Goal: Use online tool/utility: Utilize a website feature to perform a specific function

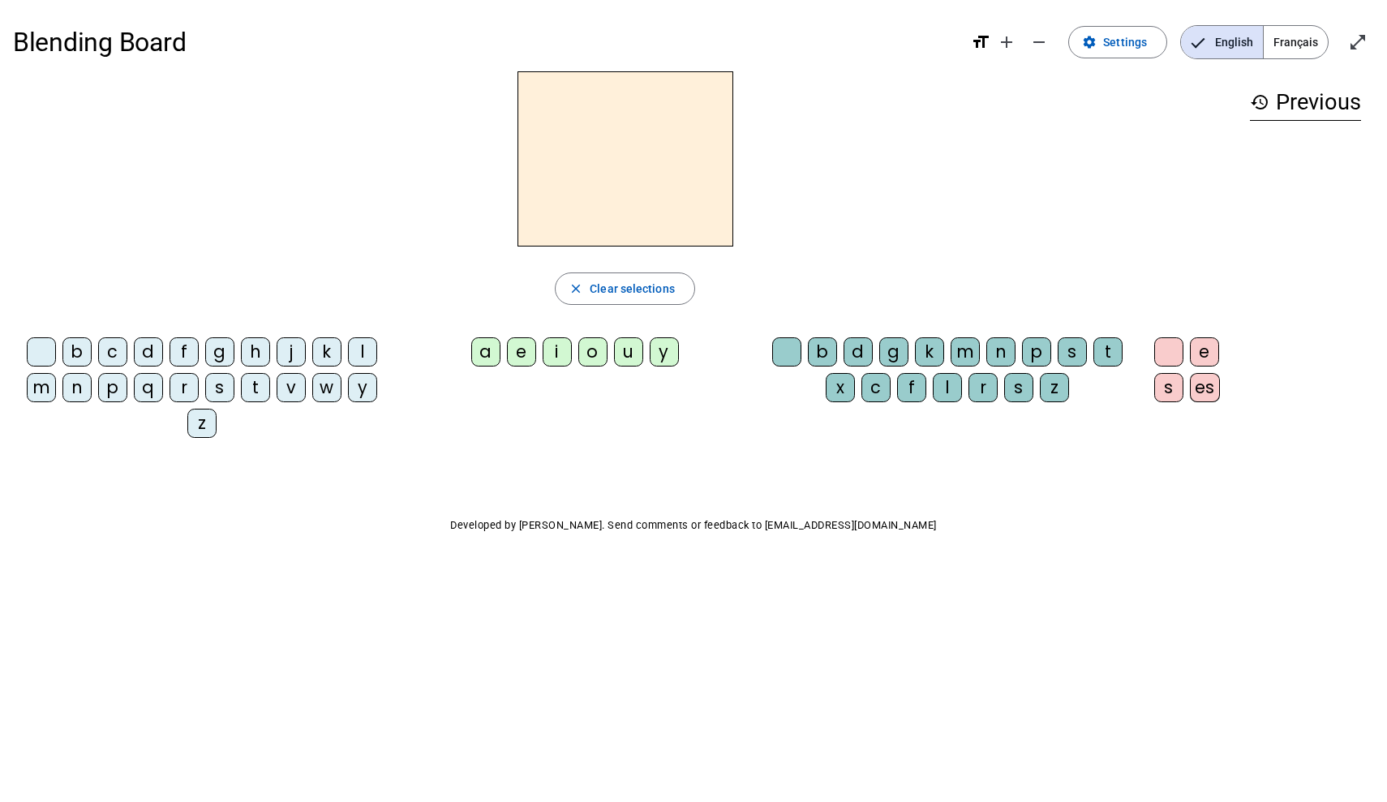
click at [49, 379] on div "m" at bounding box center [41, 387] width 29 height 29
click at [490, 362] on div "a" at bounding box center [485, 351] width 29 height 29
click at [940, 391] on div "l" at bounding box center [946, 387] width 29 height 29
click at [1288, 58] on span "Français" at bounding box center [1295, 42] width 64 height 32
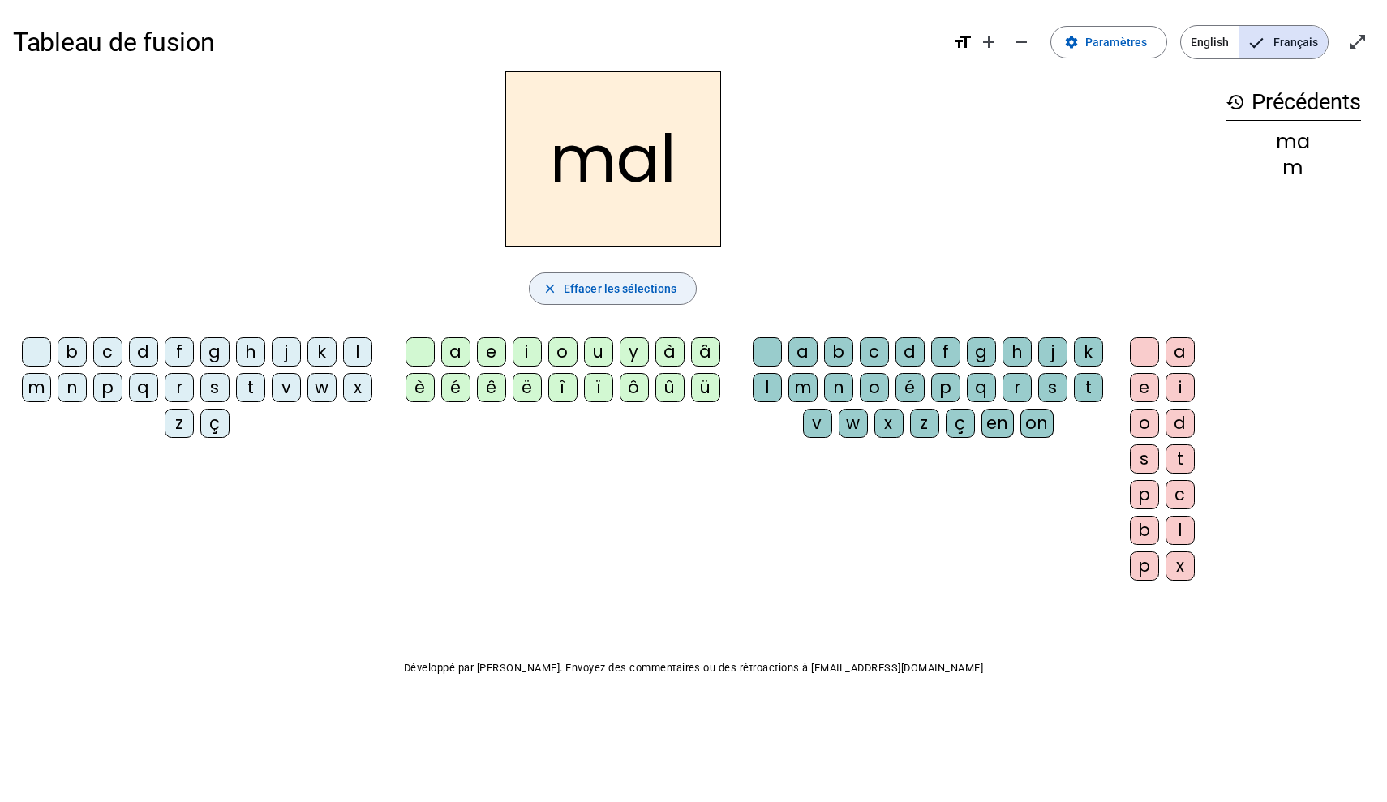
click at [624, 299] on span "button" at bounding box center [612, 288] width 166 height 39
click at [219, 389] on div "s" at bounding box center [214, 387] width 29 height 29
click at [537, 353] on div "i" at bounding box center [526, 351] width 29 height 29
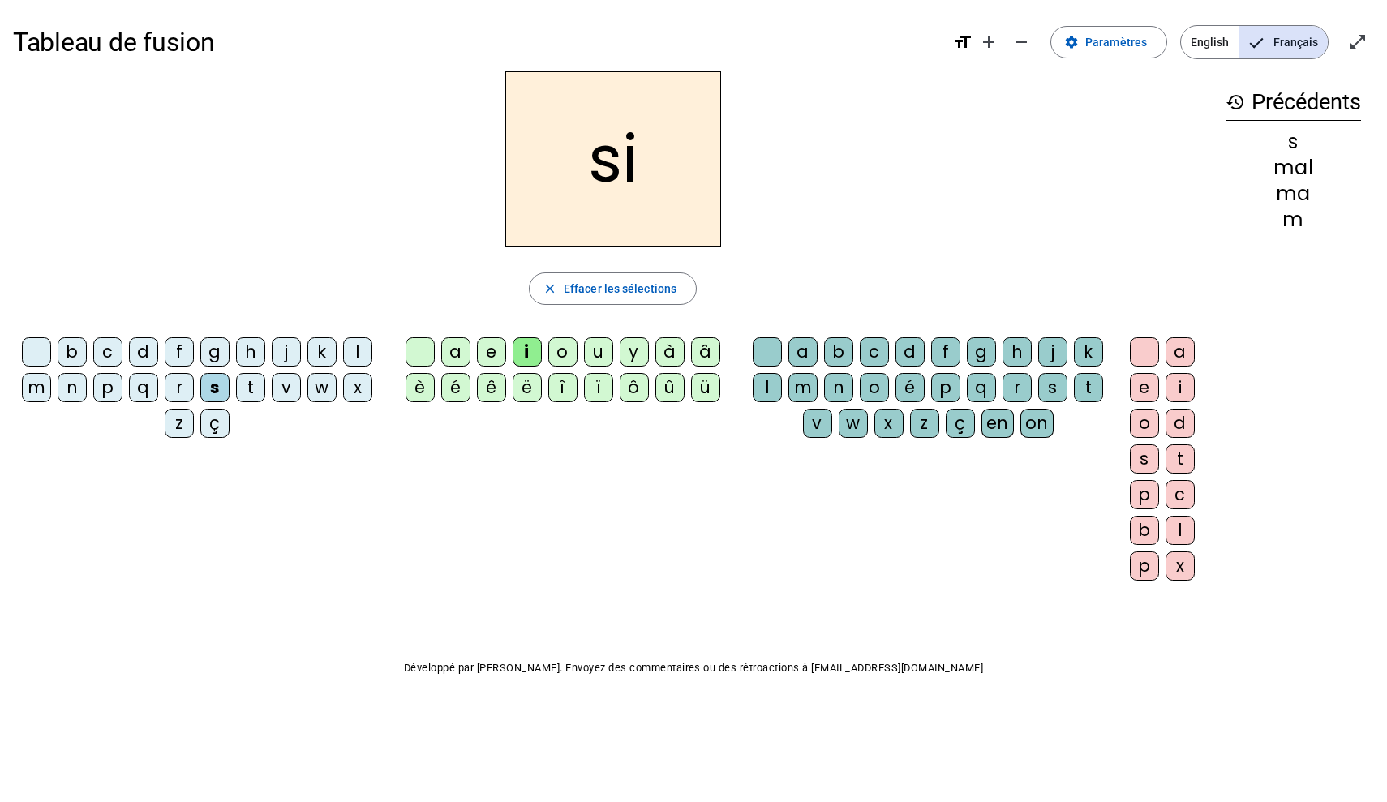
click at [770, 388] on div "l" at bounding box center [766, 387] width 29 height 29
click at [603, 290] on span "Effacer les sélections" at bounding box center [620, 288] width 113 height 19
click at [182, 345] on div "f" at bounding box center [179, 351] width 29 height 29
click at [1002, 420] on div "en" at bounding box center [997, 423] width 32 height 29
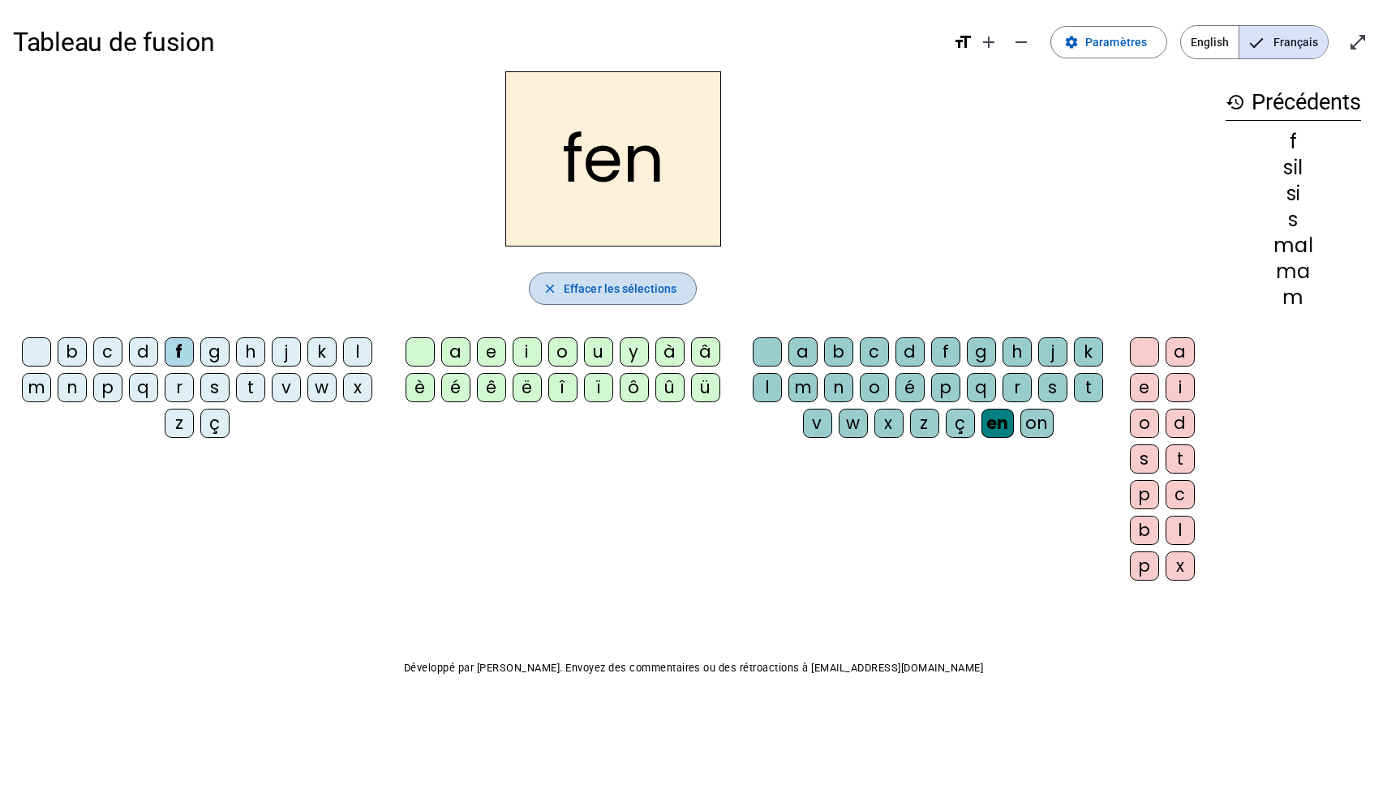
click at [635, 294] on span "Effacer les sélections" at bounding box center [620, 288] width 113 height 19
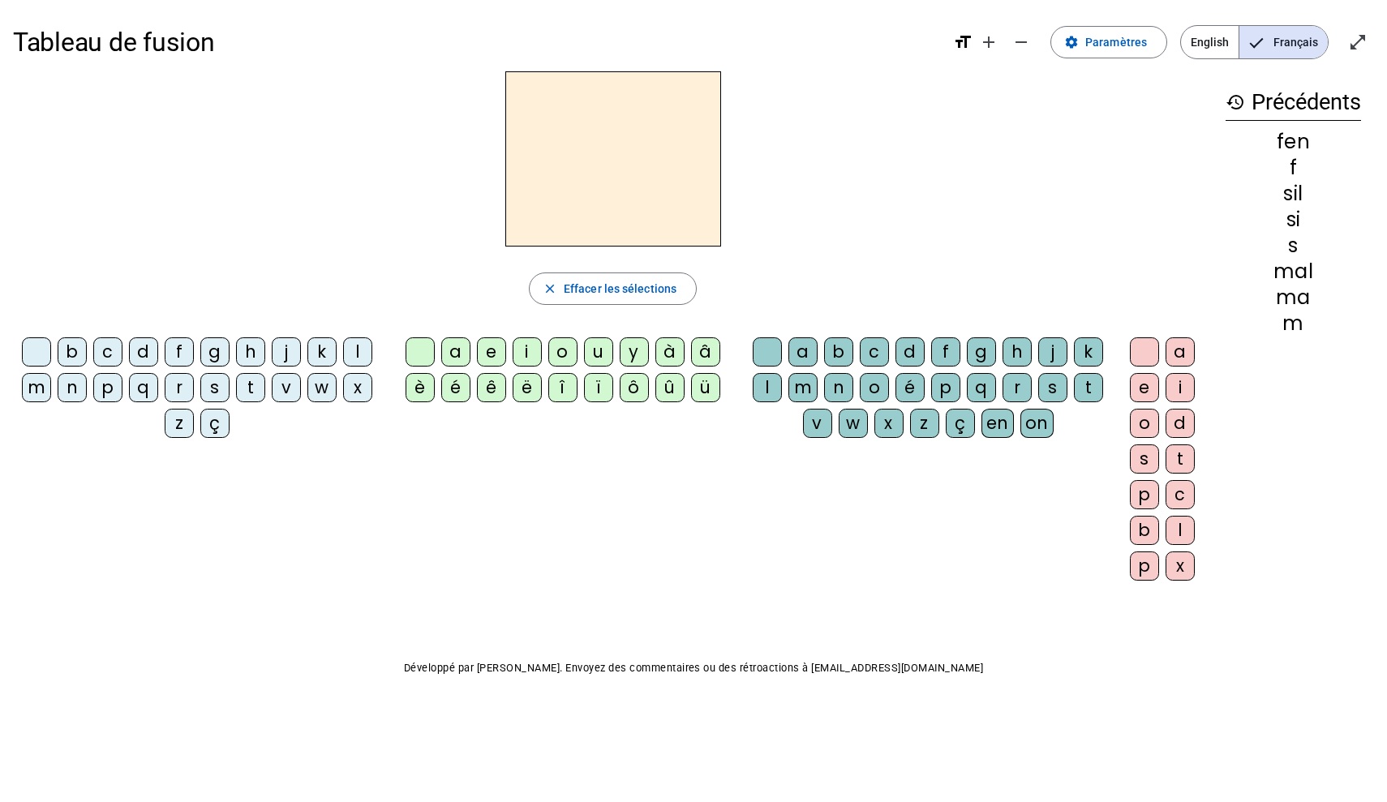
click at [186, 349] on div "f" at bounding box center [179, 351] width 29 height 29
click at [492, 357] on div "e" at bounding box center [491, 351] width 29 height 29
click at [834, 387] on div "n" at bounding box center [838, 387] width 29 height 29
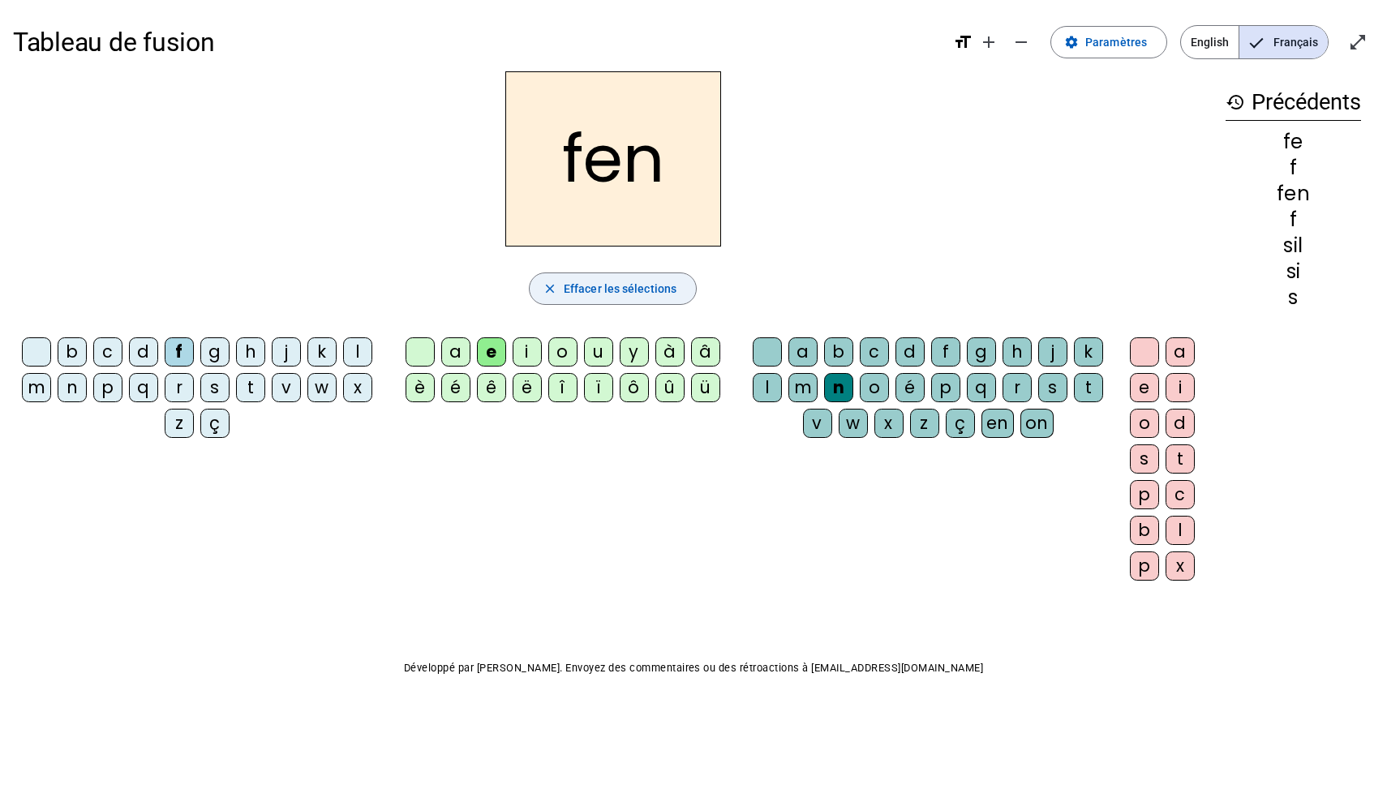
click at [598, 286] on span "Effacer les sélections" at bounding box center [620, 288] width 113 height 19
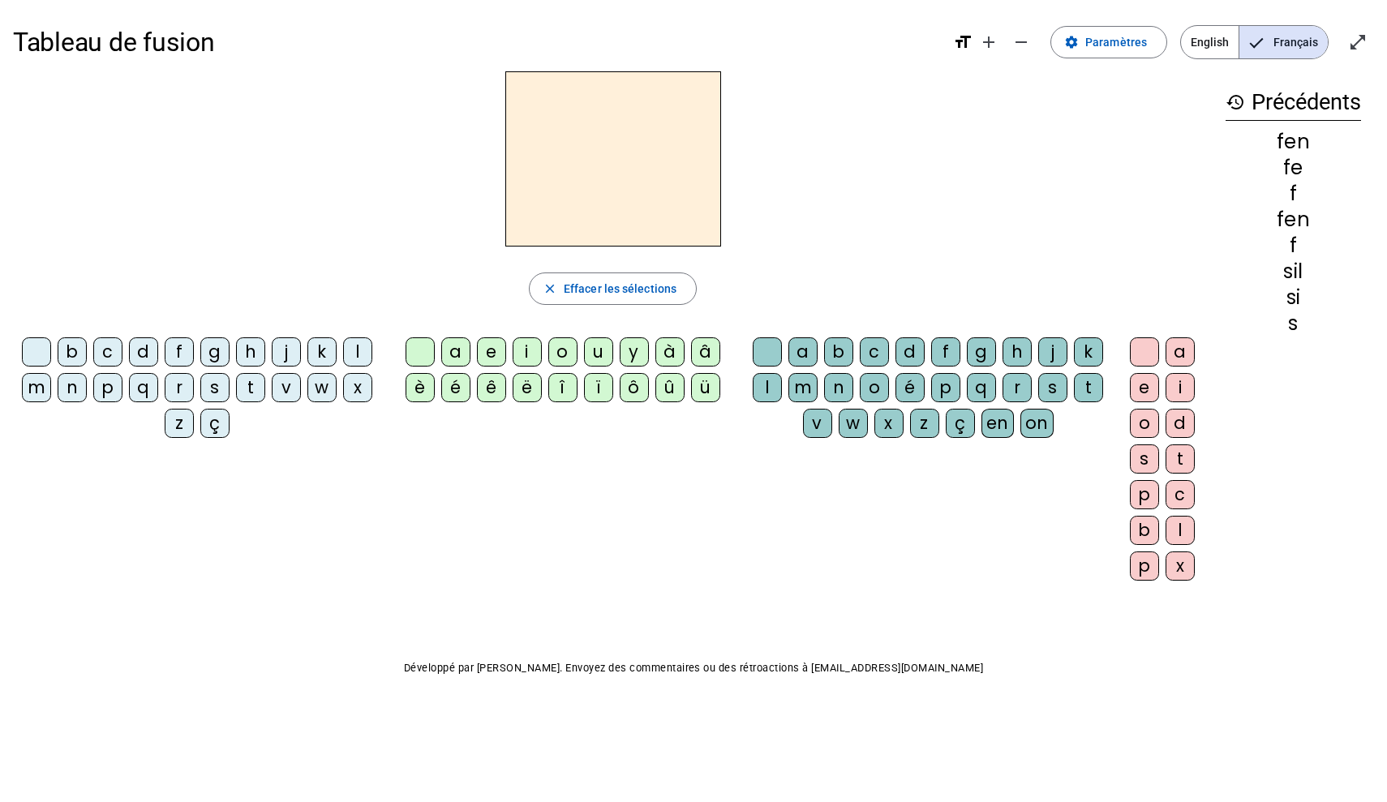
click at [1171, 354] on div "a" at bounding box center [1179, 351] width 29 height 29
click at [892, 369] on letter-bubble "c" at bounding box center [877, 355] width 36 height 36
click at [607, 384] on div "ï" at bounding box center [598, 387] width 29 height 29
click at [895, 401] on letter-bubble "é" at bounding box center [913, 391] width 36 height 36
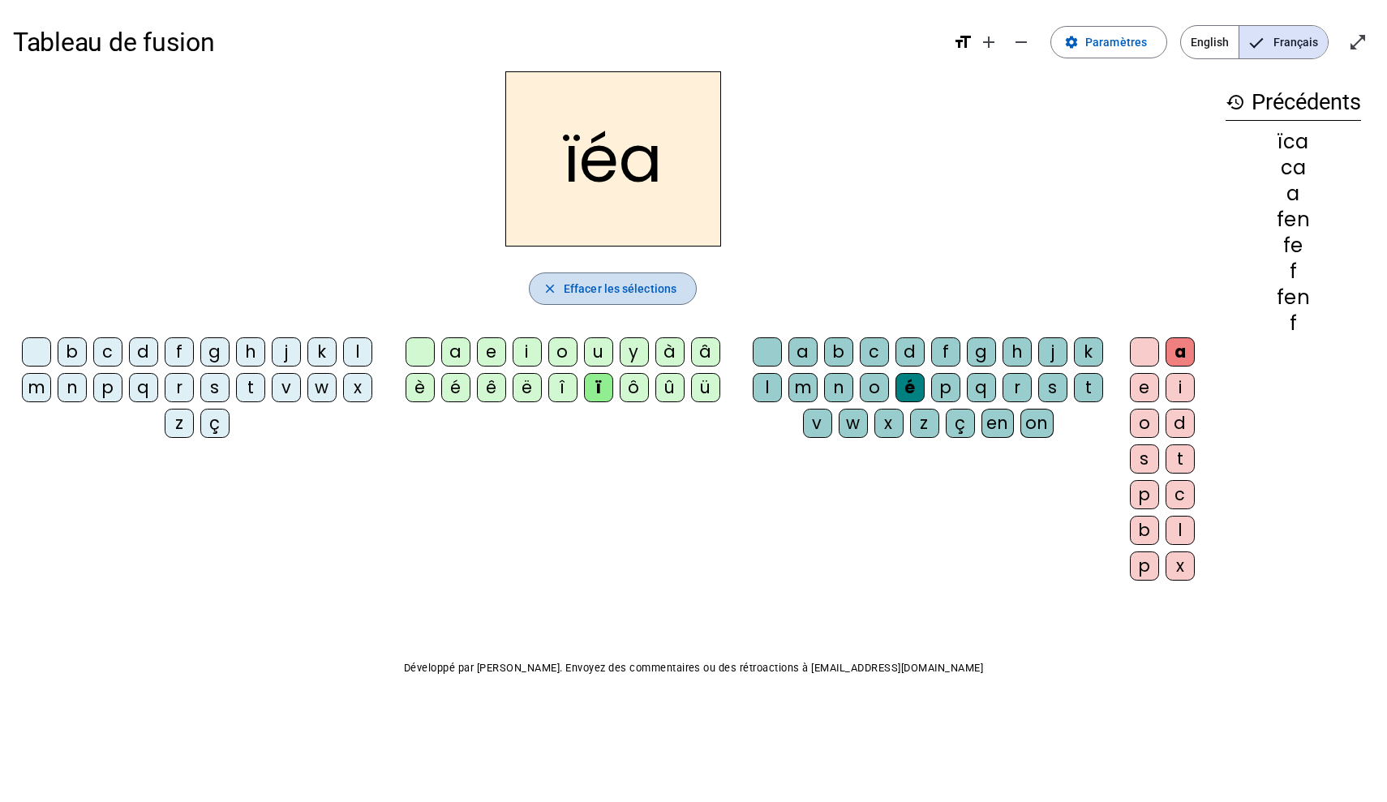
click at [613, 287] on span "Effacer les sélections" at bounding box center [620, 288] width 113 height 19
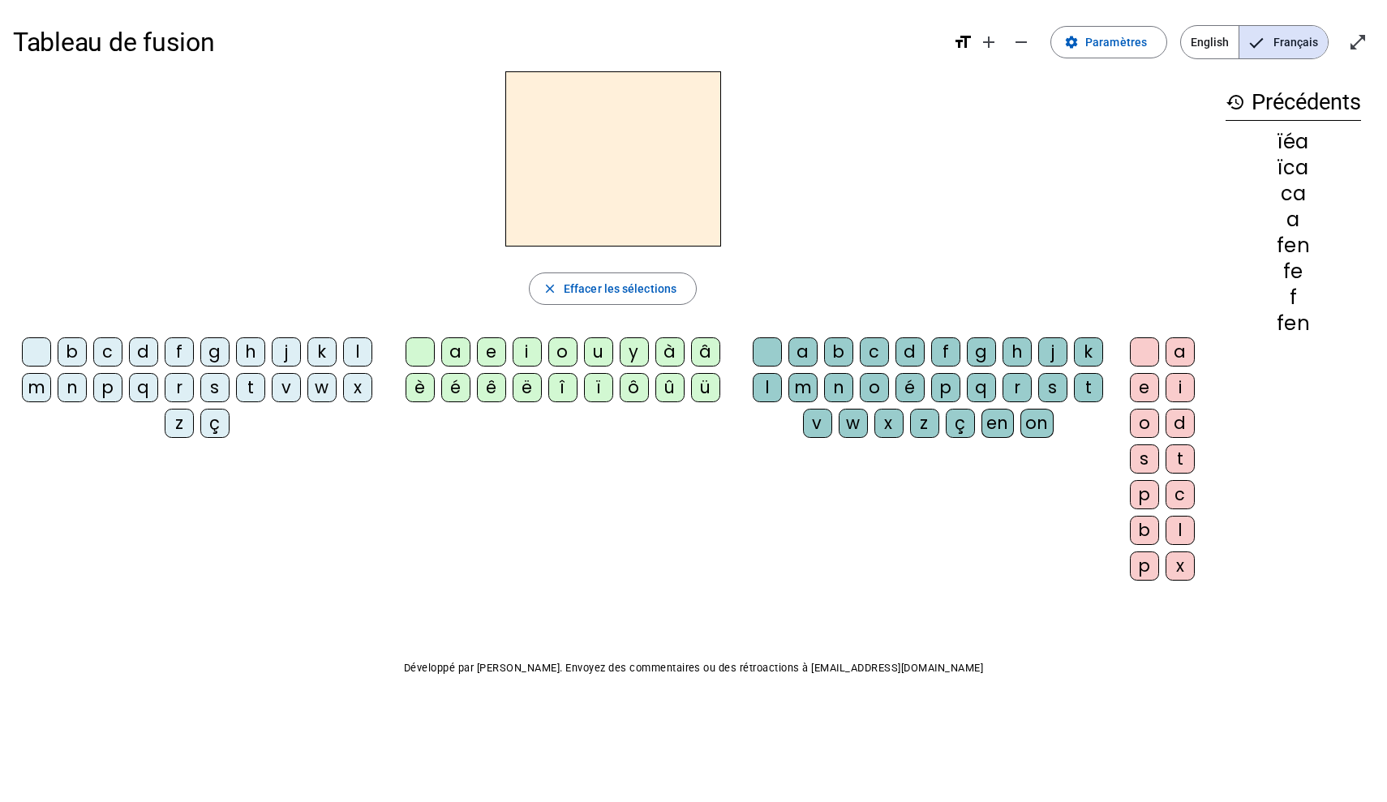
click at [42, 346] on div at bounding box center [36, 351] width 29 height 29
click at [44, 353] on div at bounding box center [36, 351] width 29 height 29
click at [427, 352] on div at bounding box center [419, 351] width 29 height 29
click at [459, 352] on div "a" at bounding box center [455, 351] width 29 height 29
click at [318, 362] on div "k" at bounding box center [321, 351] width 29 height 29
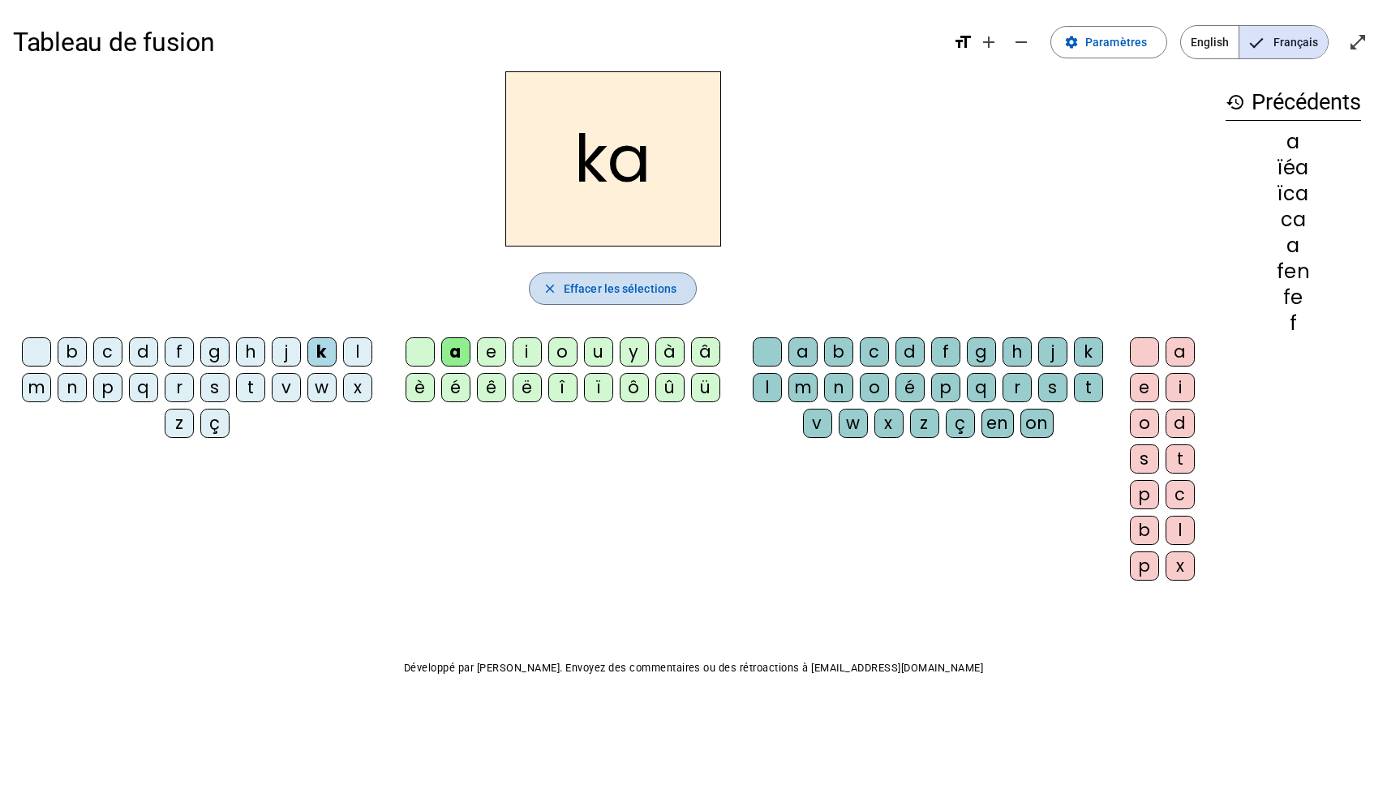
click at [575, 298] on span "button" at bounding box center [612, 288] width 166 height 39
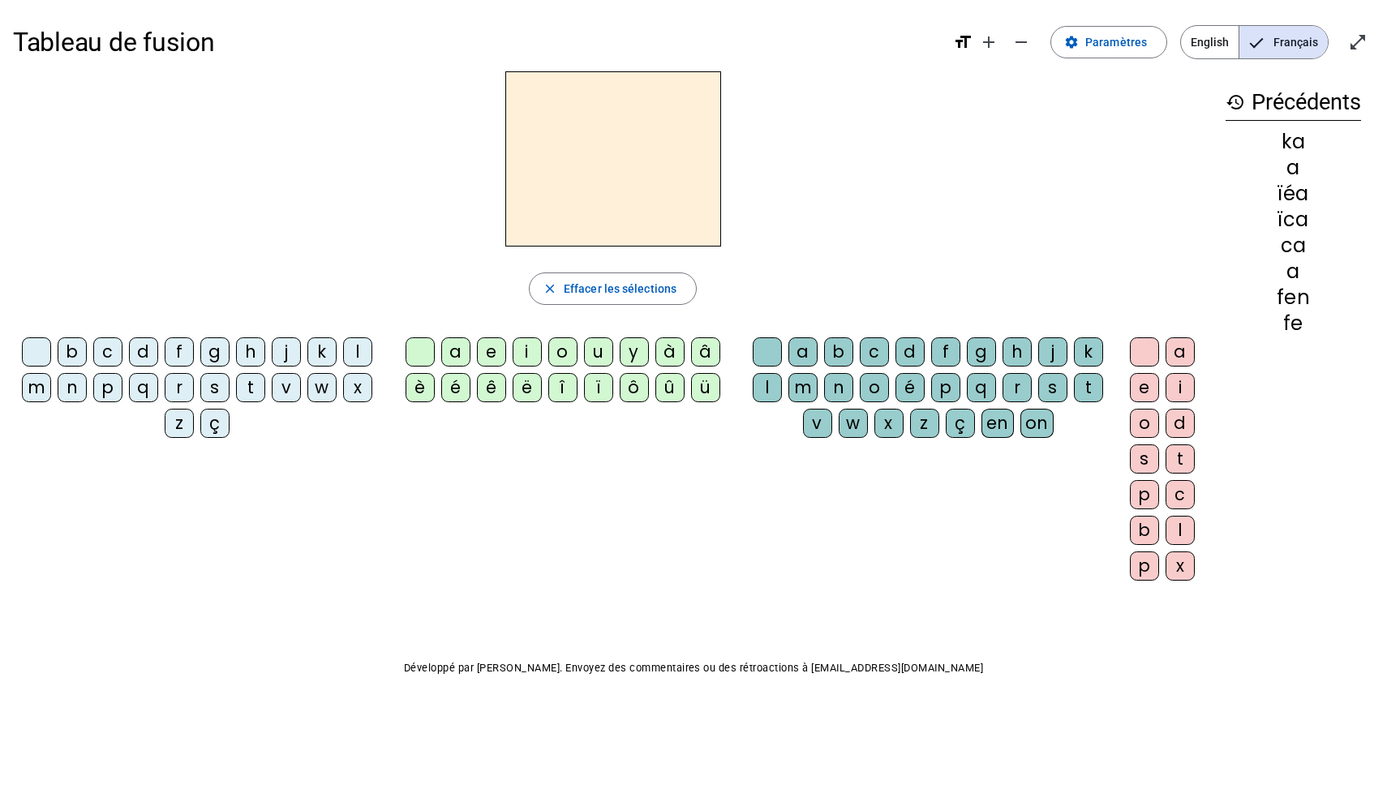
click at [38, 391] on div "m" at bounding box center [36, 387] width 29 height 29
click at [452, 348] on div "a" at bounding box center [455, 351] width 29 height 29
click at [768, 393] on div "l" at bounding box center [766, 387] width 29 height 29
click at [147, 357] on div "d" at bounding box center [143, 351] width 29 height 29
click at [1095, 392] on div "t" at bounding box center [1088, 387] width 29 height 29
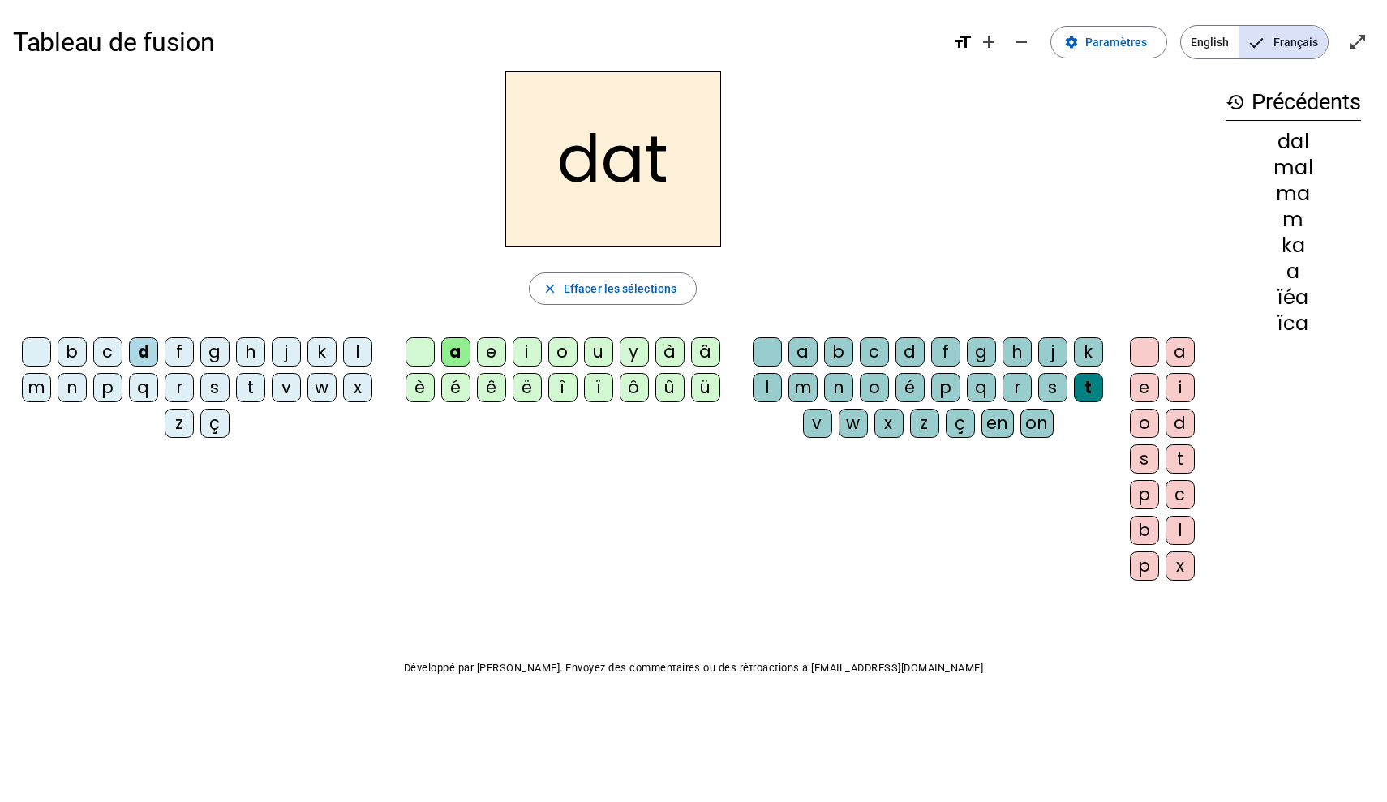
click at [1095, 392] on div "t" at bounding box center [1088, 387] width 29 height 29
click at [760, 357] on div at bounding box center [766, 351] width 29 height 29
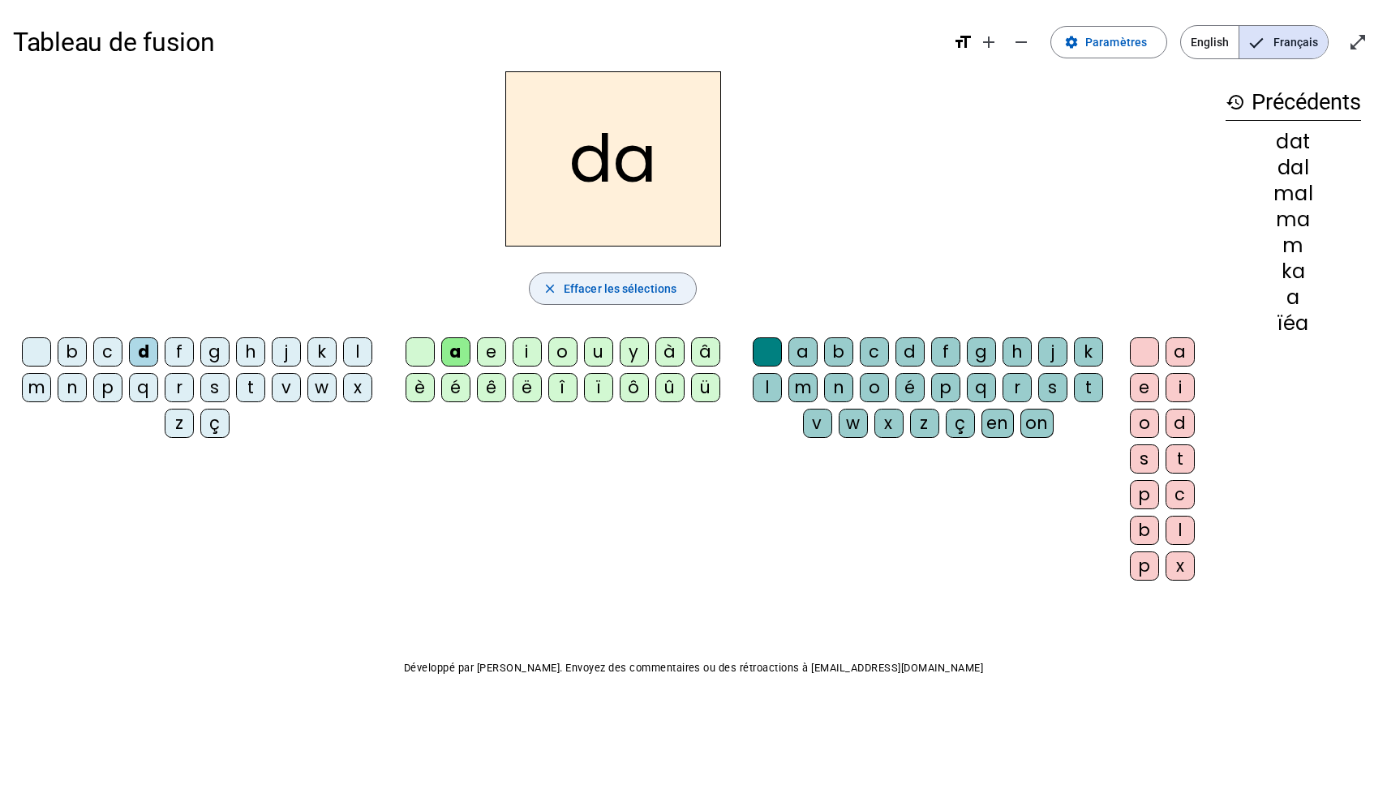
click at [629, 290] on span "Effacer les sélections" at bounding box center [620, 288] width 113 height 19
